Goal: Information Seeking & Learning: Learn about a topic

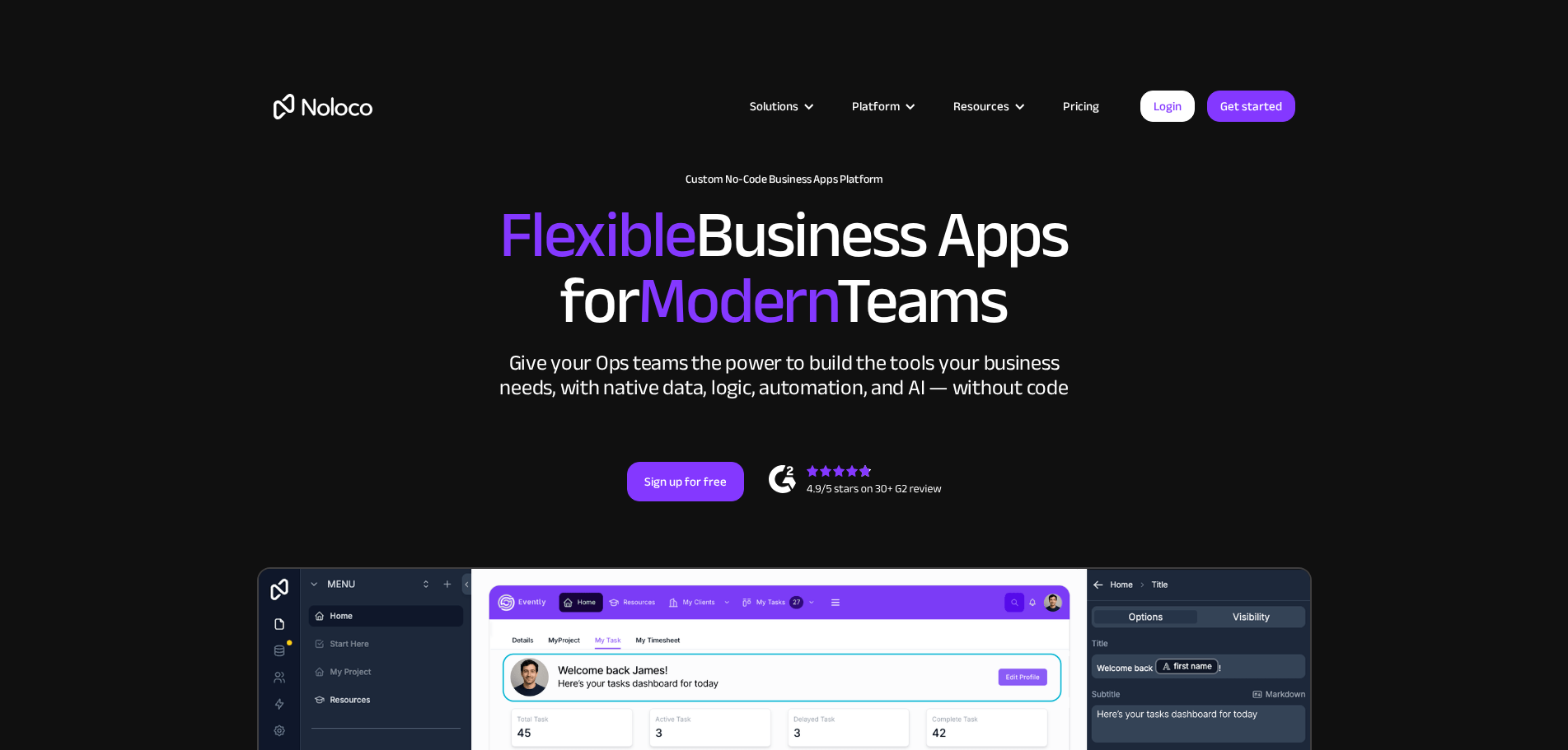
click at [1088, 105] on link "Pricing" at bounding box center [1080, 105] width 77 height 21
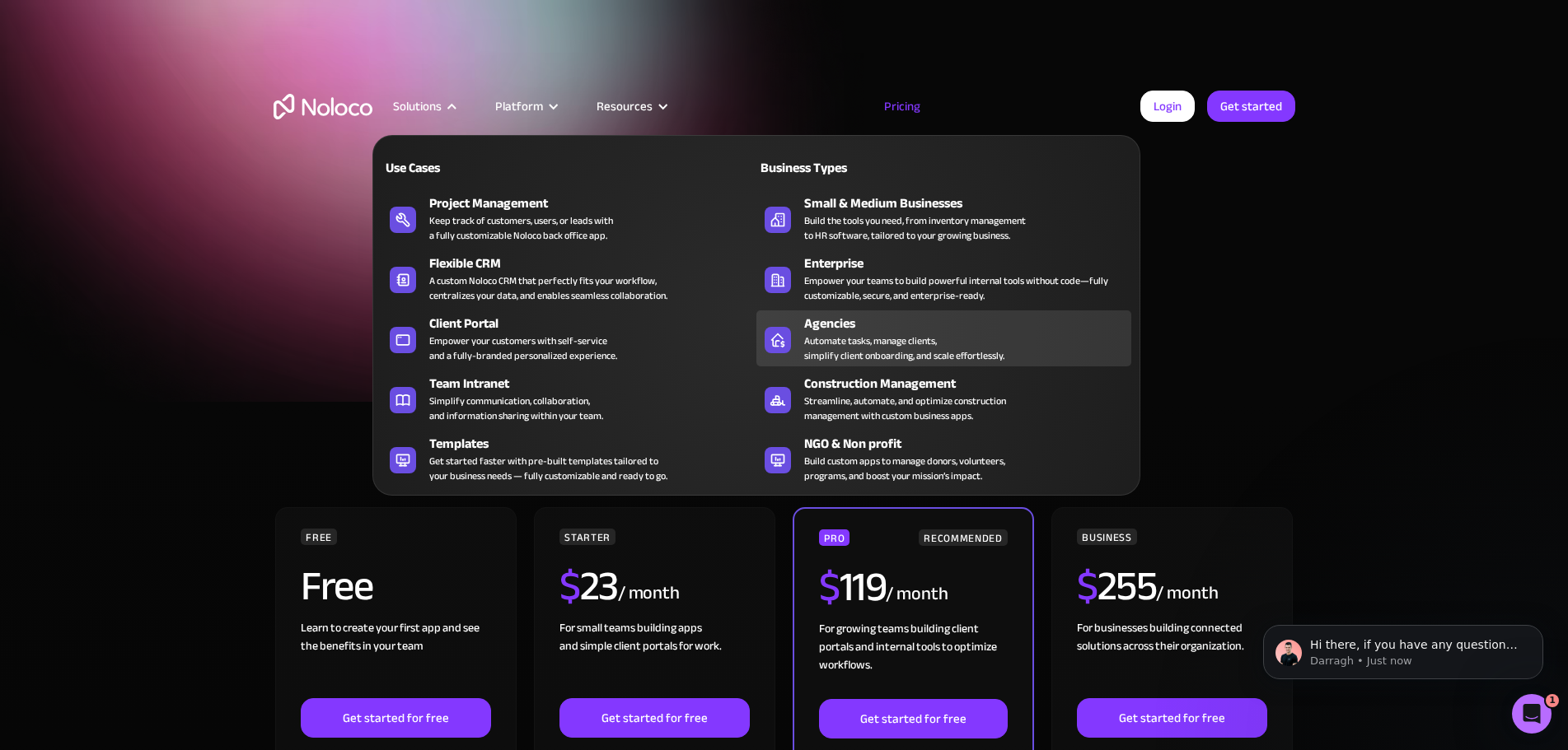
click at [837, 358] on div "Automate tasks, manage clients, simplify client onboarding, and scale effortles…" at bounding box center [904, 348] width 201 height 30
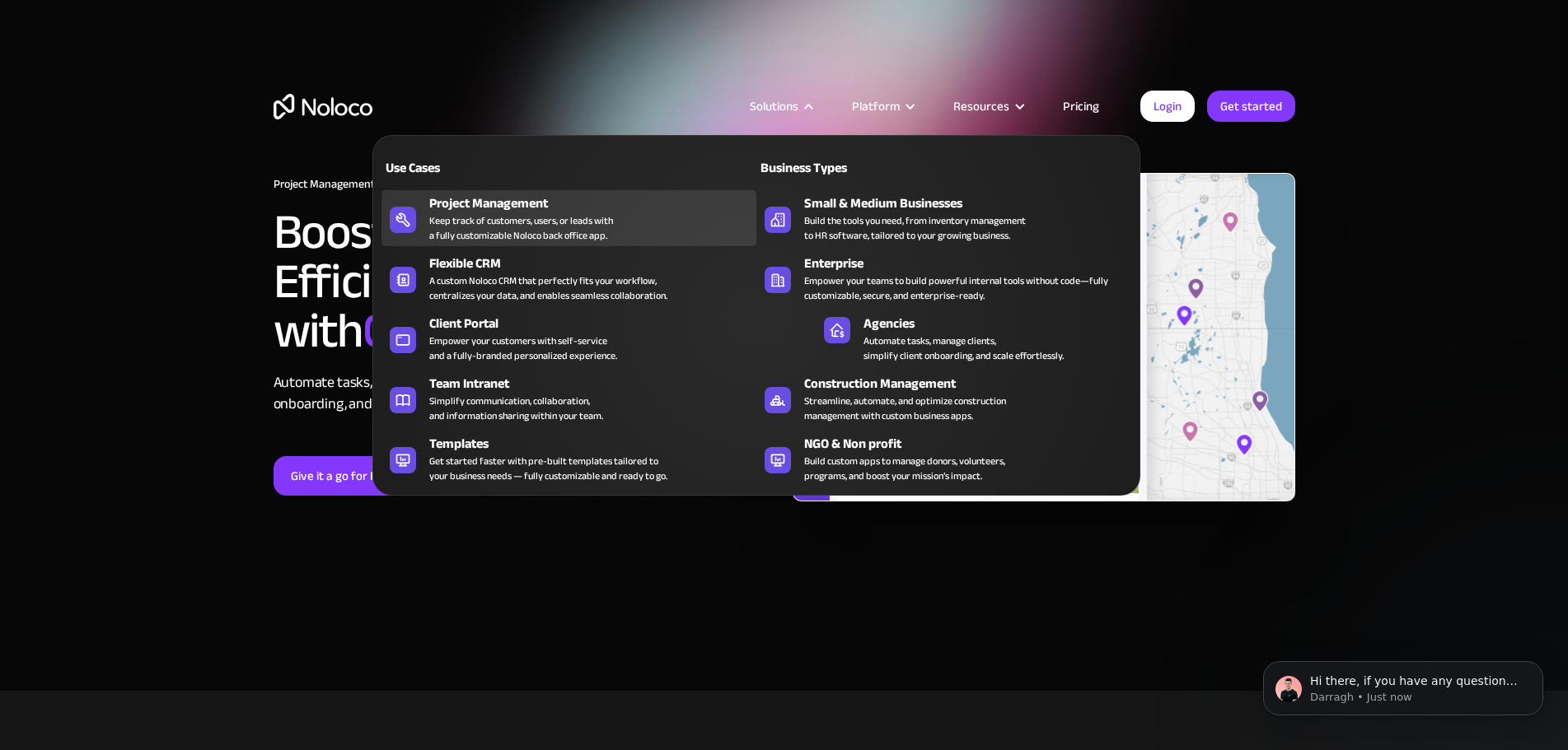
click at [526, 228] on div "Keep track of customers, users, or leads with a fully customizable Noloco back …" at bounding box center [521, 228] width 184 height 30
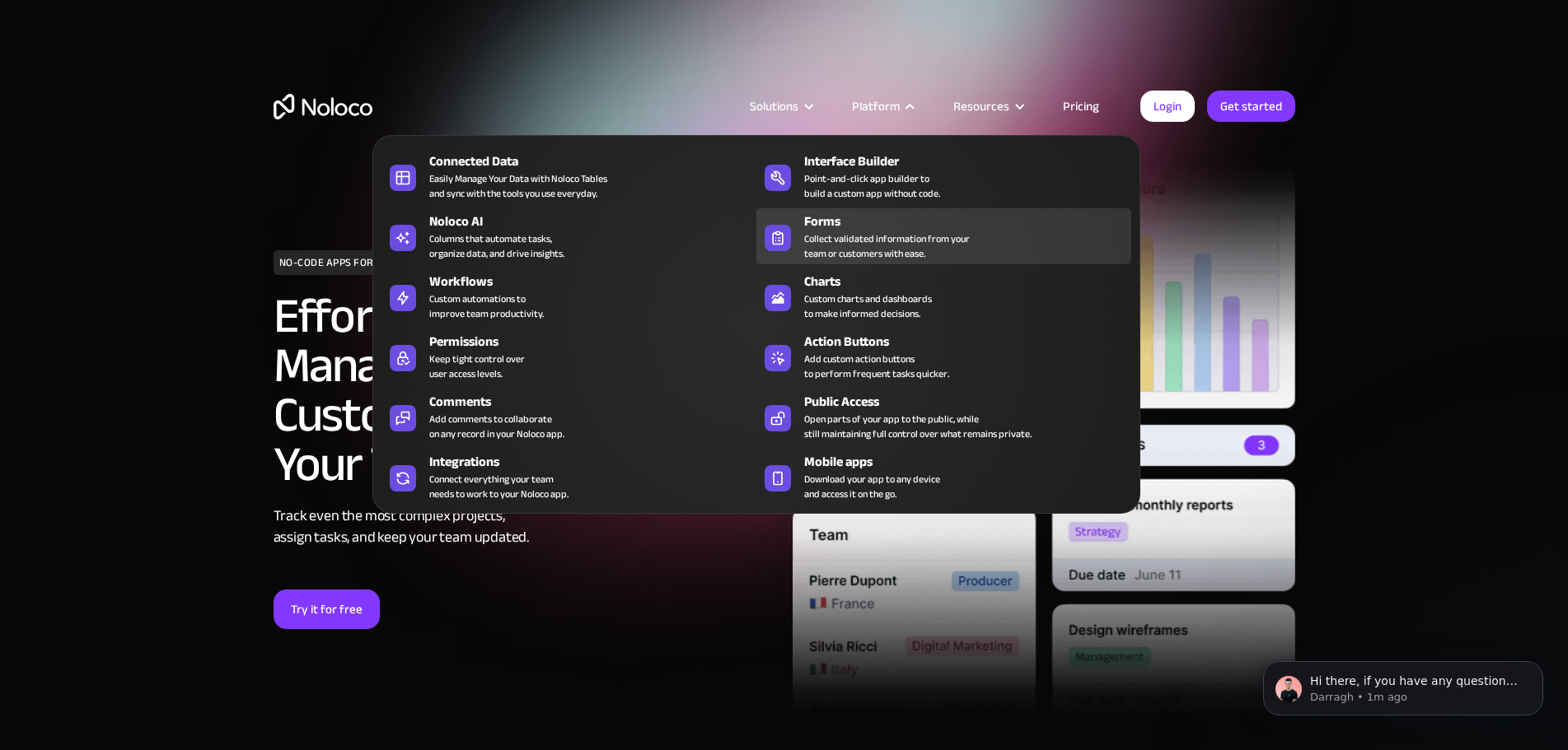
click at [841, 231] on div "Forms" at bounding box center [971, 221] width 335 height 20
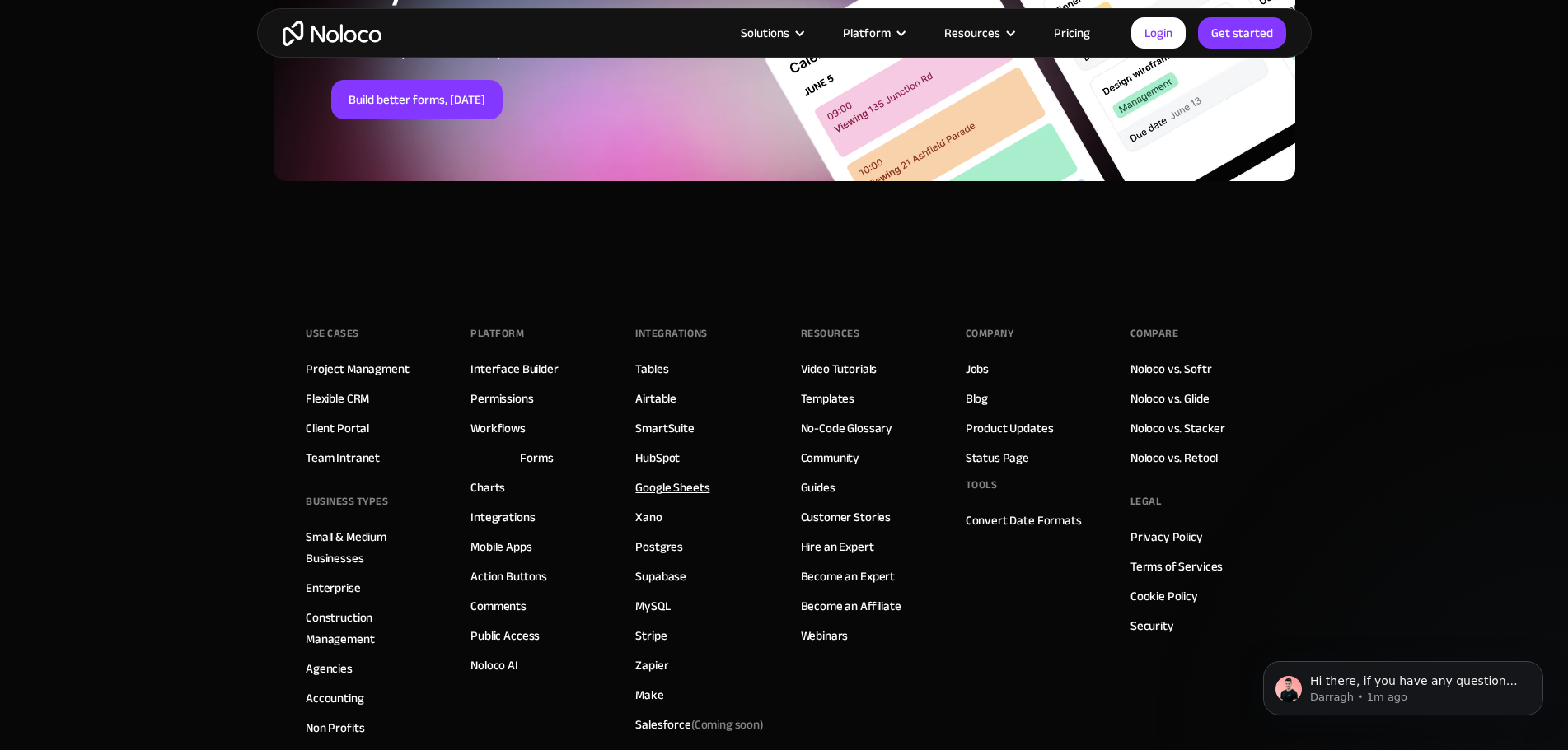
scroll to position [6588, 0]
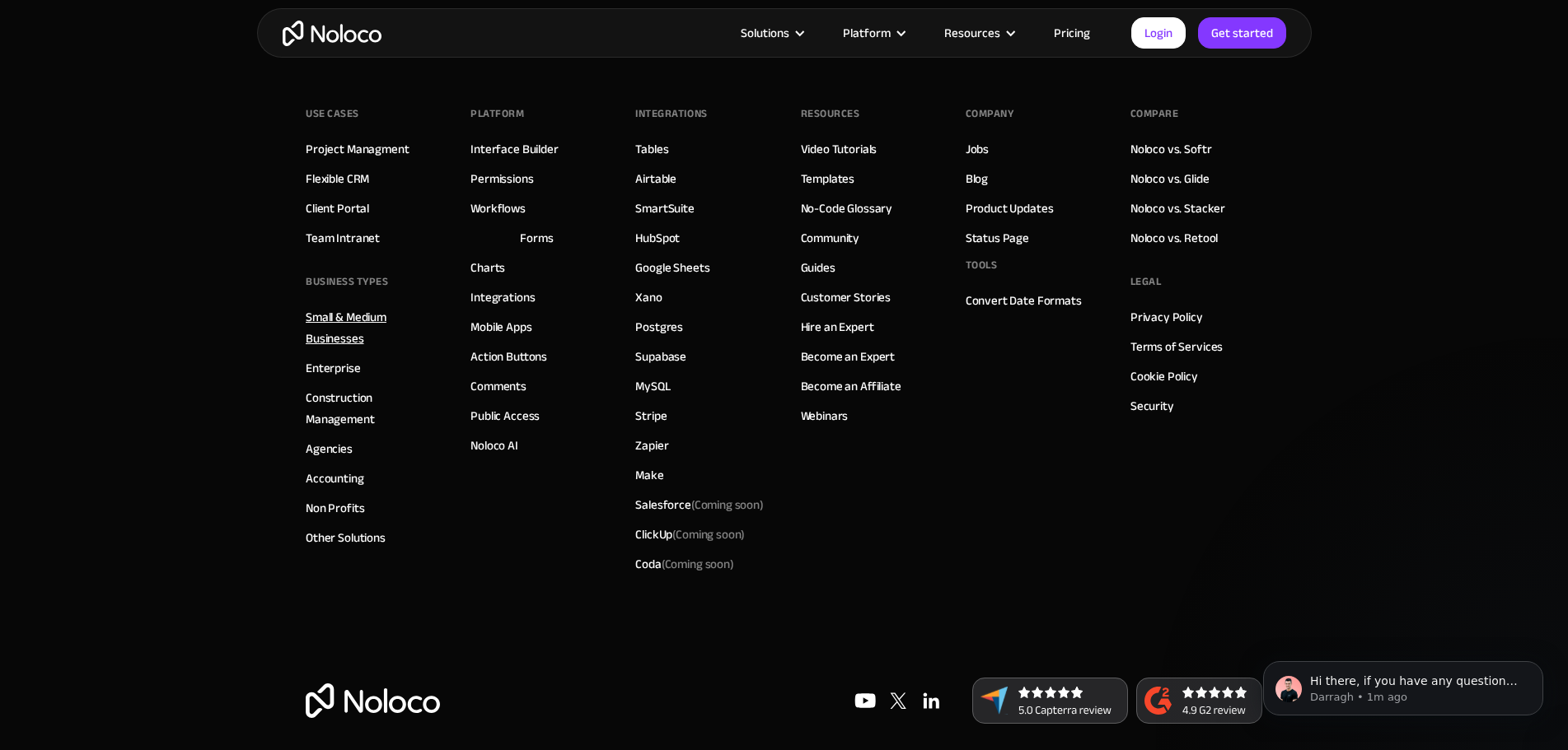
click at [370, 321] on link "Small & Medium Businesses" at bounding box center [371, 328] width 132 height 42
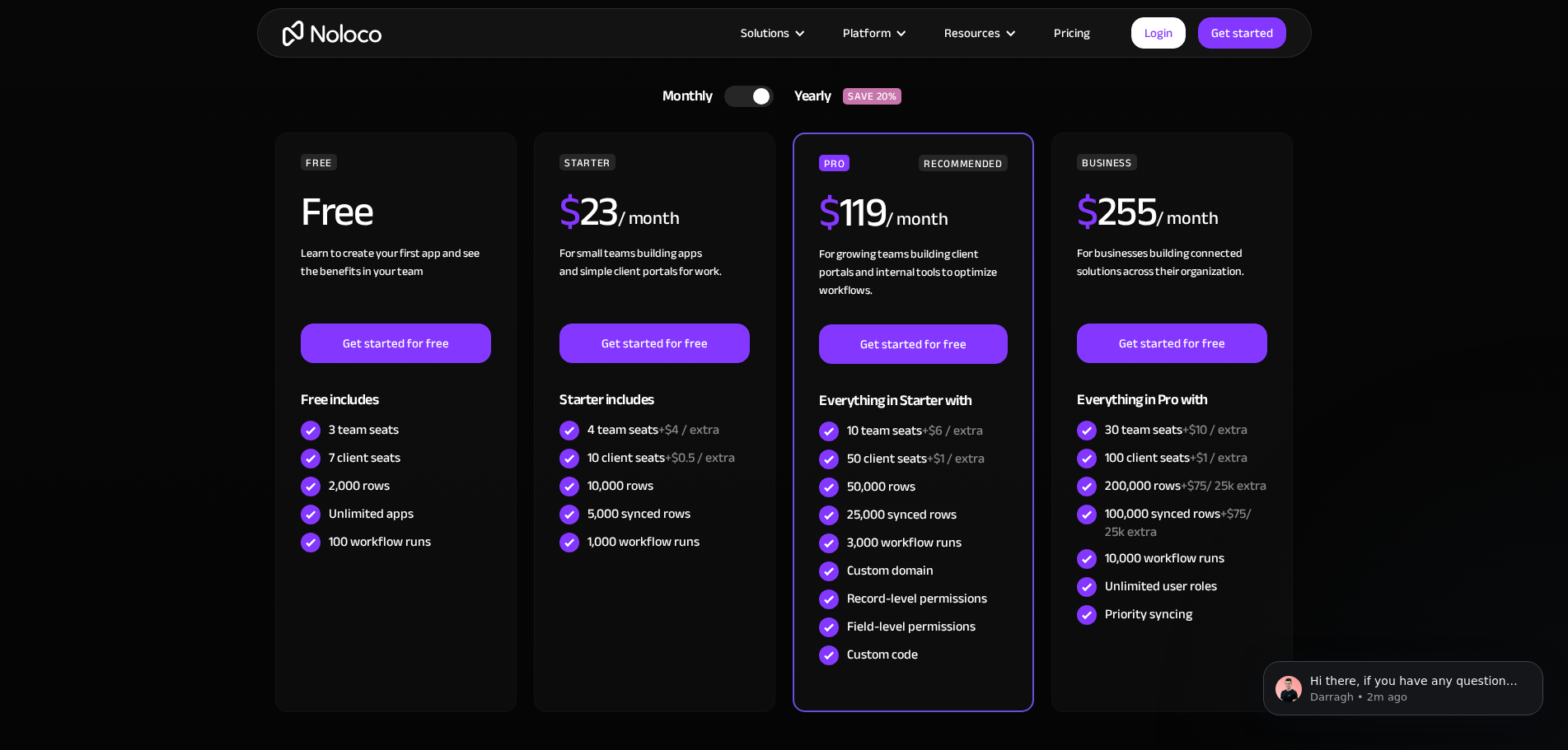
scroll to position [4831, 0]
